Goal: Find specific page/section: Find specific page/section

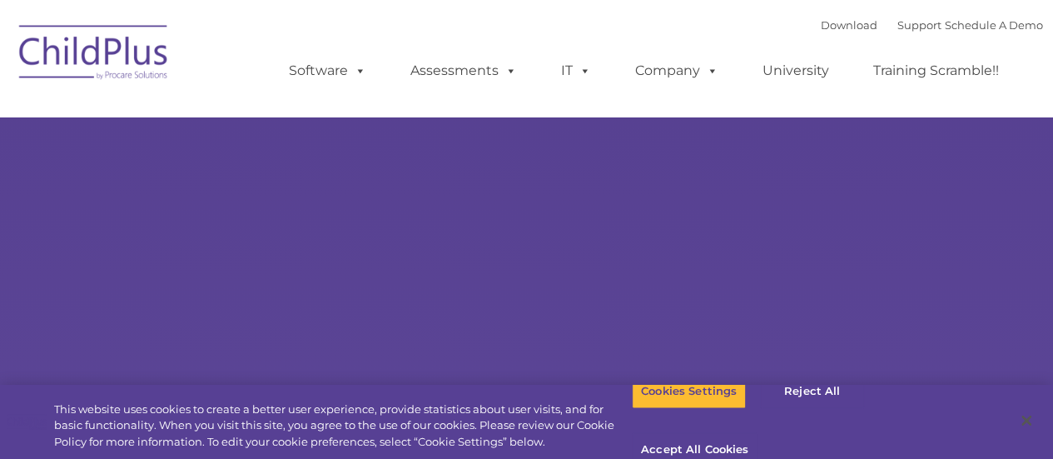
select select "MEDIUM"
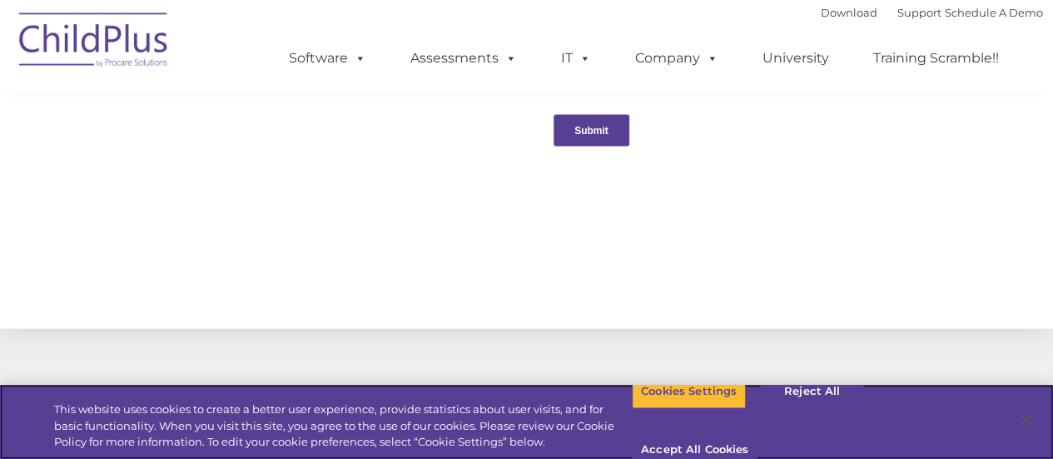
scroll to position [1822, 0]
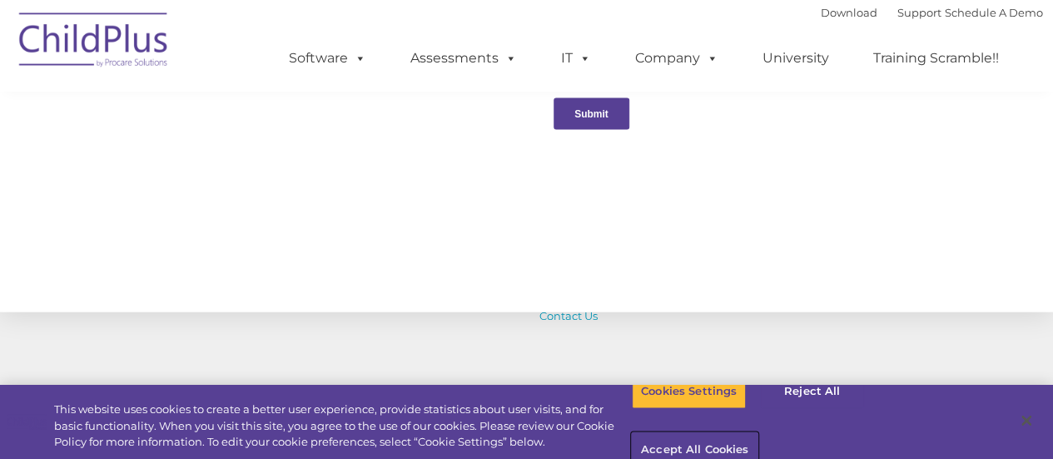
click at [757, 433] on button "Accept All Cookies" at bounding box center [695, 450] width 126 height 35
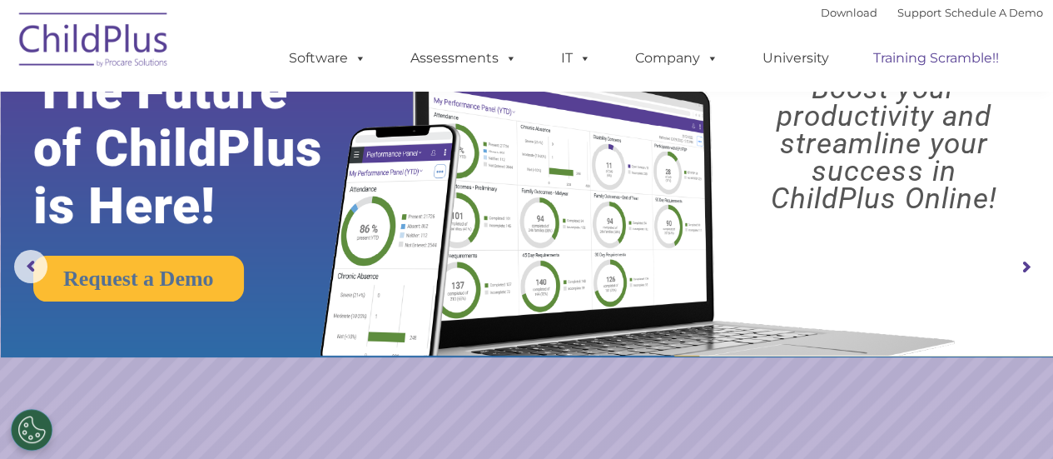
scroll to position [0, 0]
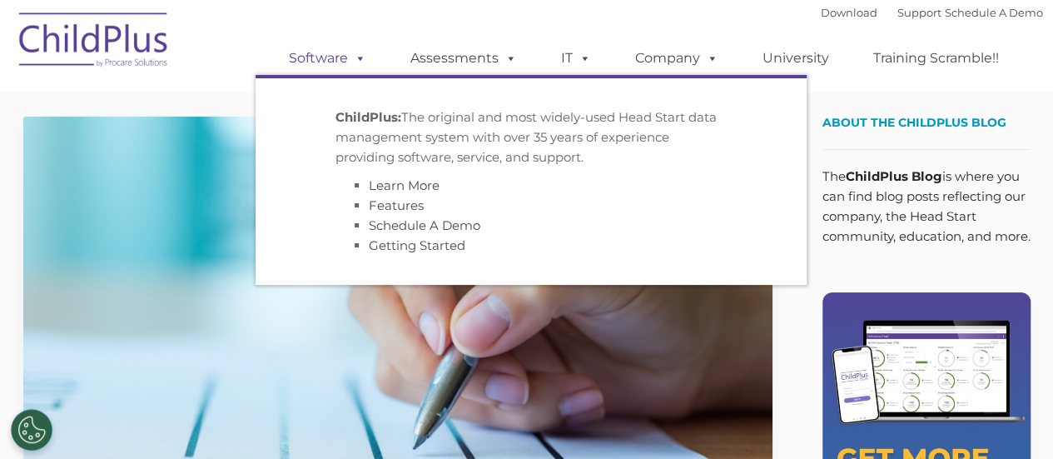
click at [337, 52] on link "Software" at bounding box center [327, 58] width 111 height 33
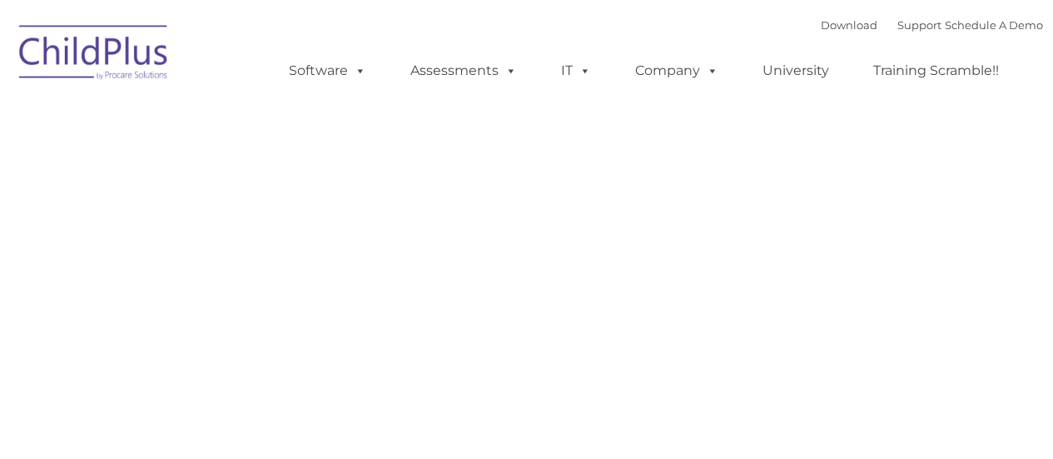
type input ""
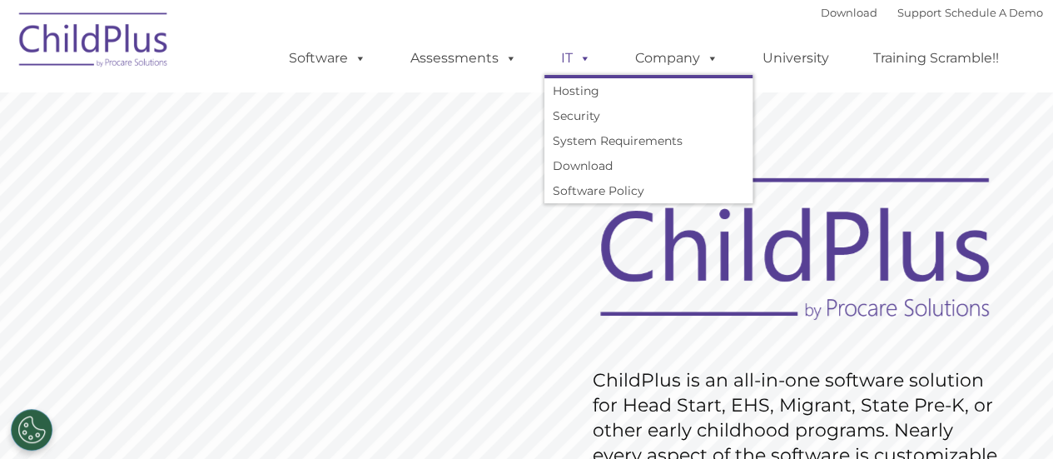
click at [559, 59] on link "IT" at bounding box center [575, 58] width 63 height 33
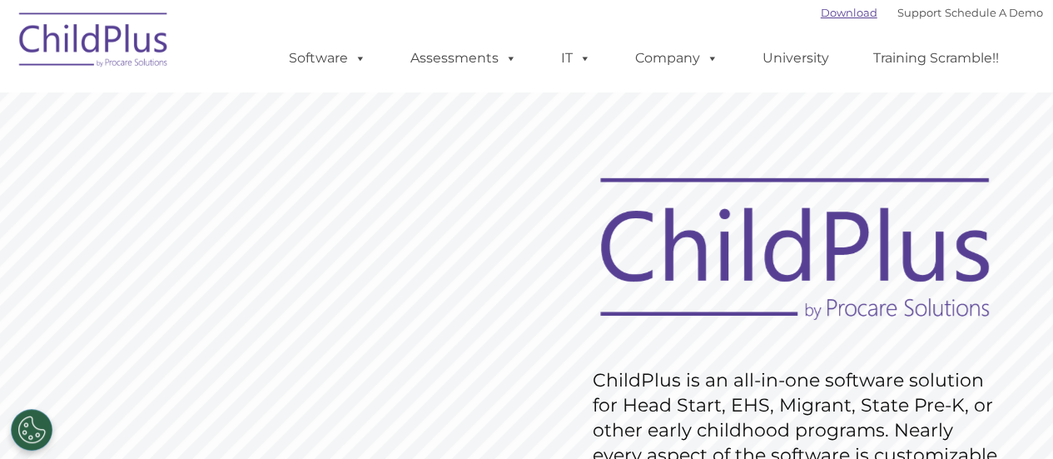
click at [842, 16] on link "Download" at bounding box center [849, 12] width 57 height 13
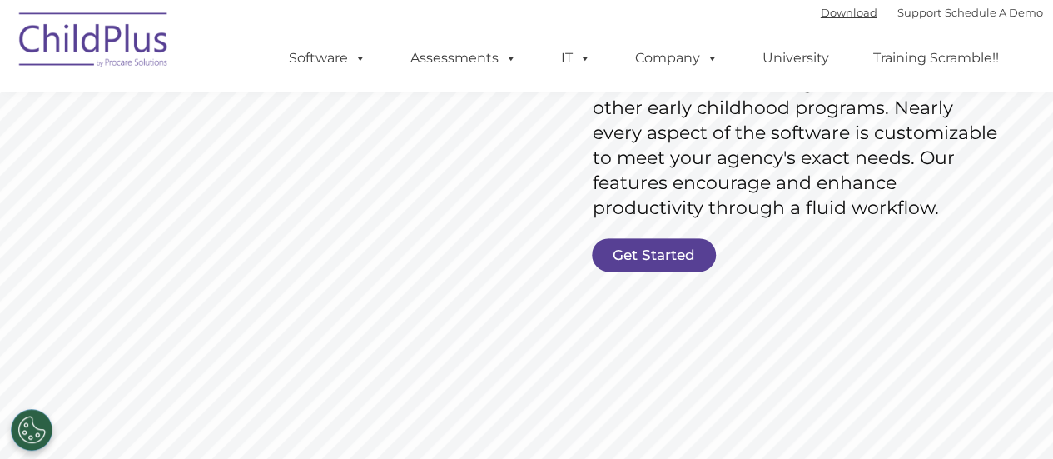
scroll to position [328, 0]
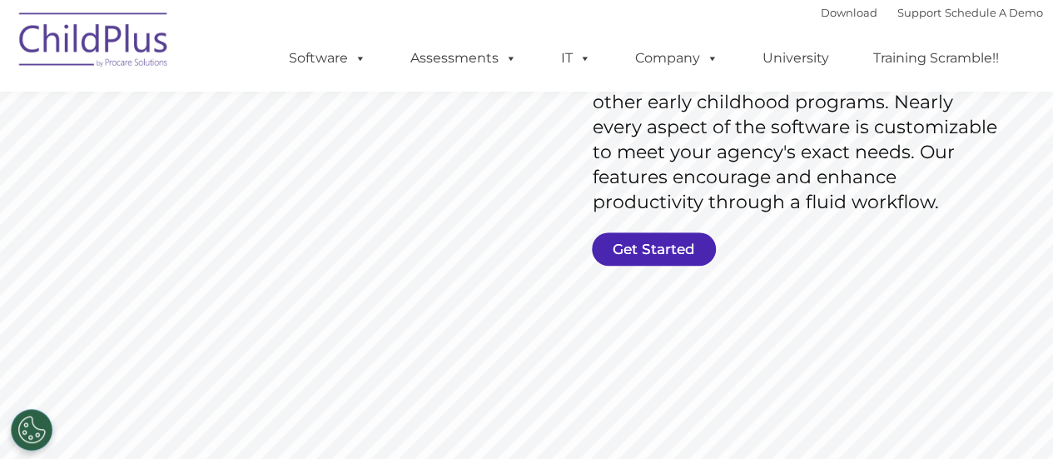
click at [696, 245] on link "Get Started" at bounding box center [654, 248] width 124 height 33
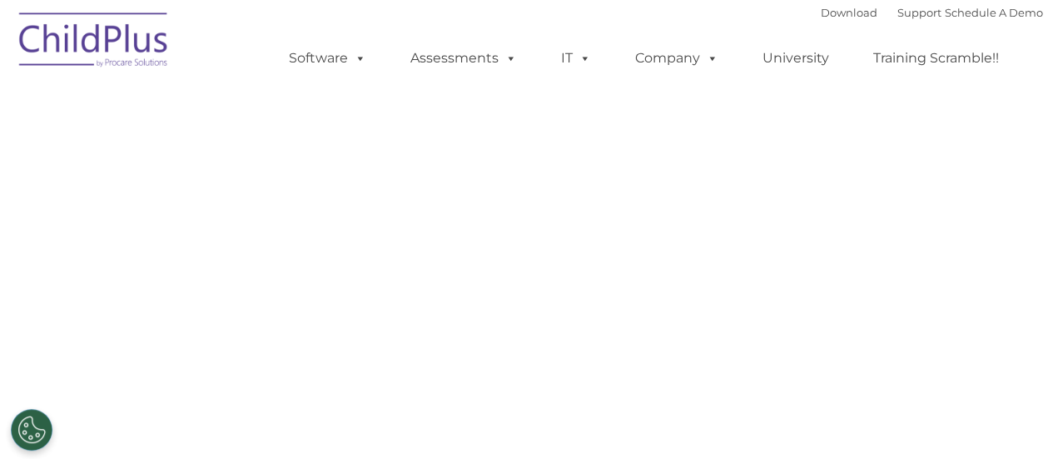
select select "MEDIUM"
